Goal: Transaction & Acquisition: Purchase product/service

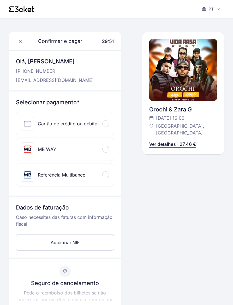
click at [171, 141] on p "Ver detalhes · 27,46 €" at bounding box center [172, 144] width 47 height 7
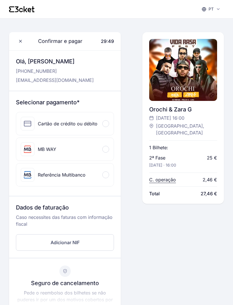
click at [158, 190] on span "Total" at bounding box center [154, 193] width 11 height 7
click at [156, 190] on span "Total" at bounding box center [154, 193] width 11 height 7
click at [166, 176] on p "C. operação" at bounding box center [162, 179] width 27 height 7
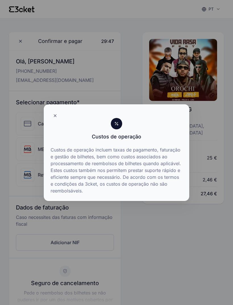
click at [176, 196] on div "Custos de operação incluem taxas de pagamento, faturação e gestão de bilhetes, …" at bounding box center [117, 171] width 146 height 60
click at [55, 116] on icon at bounding box center [55, 116] width 2 height 2
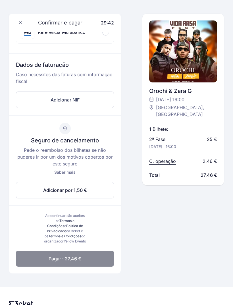
scroll to position [142, 0]
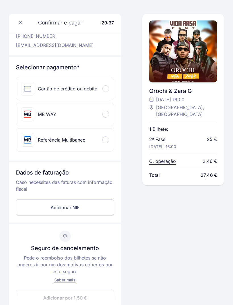
click at [109, 84] on div "Cartão de crédito ou débito" at bounding box center [65, 89] width 98 height 23
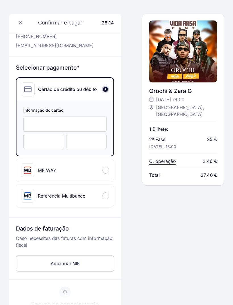
scroll to position [0, 0]
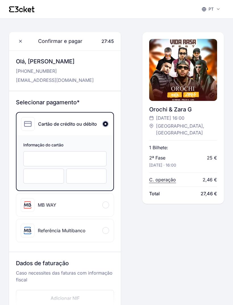
click at [42, 183] on div at bounding box center [43, 176] width 41 height 15
click at [93, 156] on div at bounding box center [64, 158] width 83 height 15
click at [51, 162] on div at bounding box center [64, 158] width 83 height 15
click at [47, 162] on div at bounding box center [64, 158] width 83 height 15
click at [66, 162] on div at bounding box center [64, 158] width 83 height 15
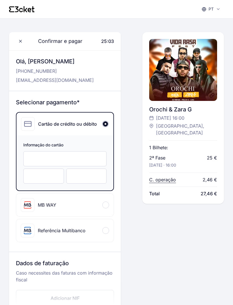
click at [194, 195] on div "Orochi & Zara G [DATE] 16:00 Green Coast, Espinho Ver detalhes · 27,46 € 1 Bilh…" at bounding box center [183, 118] width 68 height 172
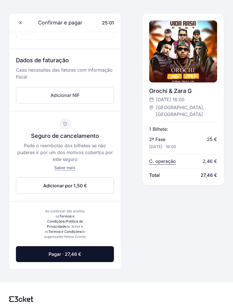
scroll to position [208, 0]
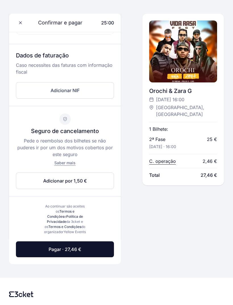
click at [92, 250] on button "Pagar · 27,46 €" at bounding box center [65, 249] width 98 height 16
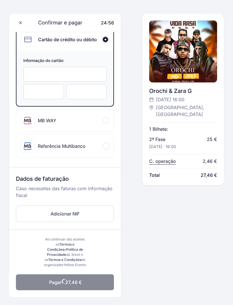
scroll to position [117, 0]
